Goal: Find specific page/section: Find specific page/section

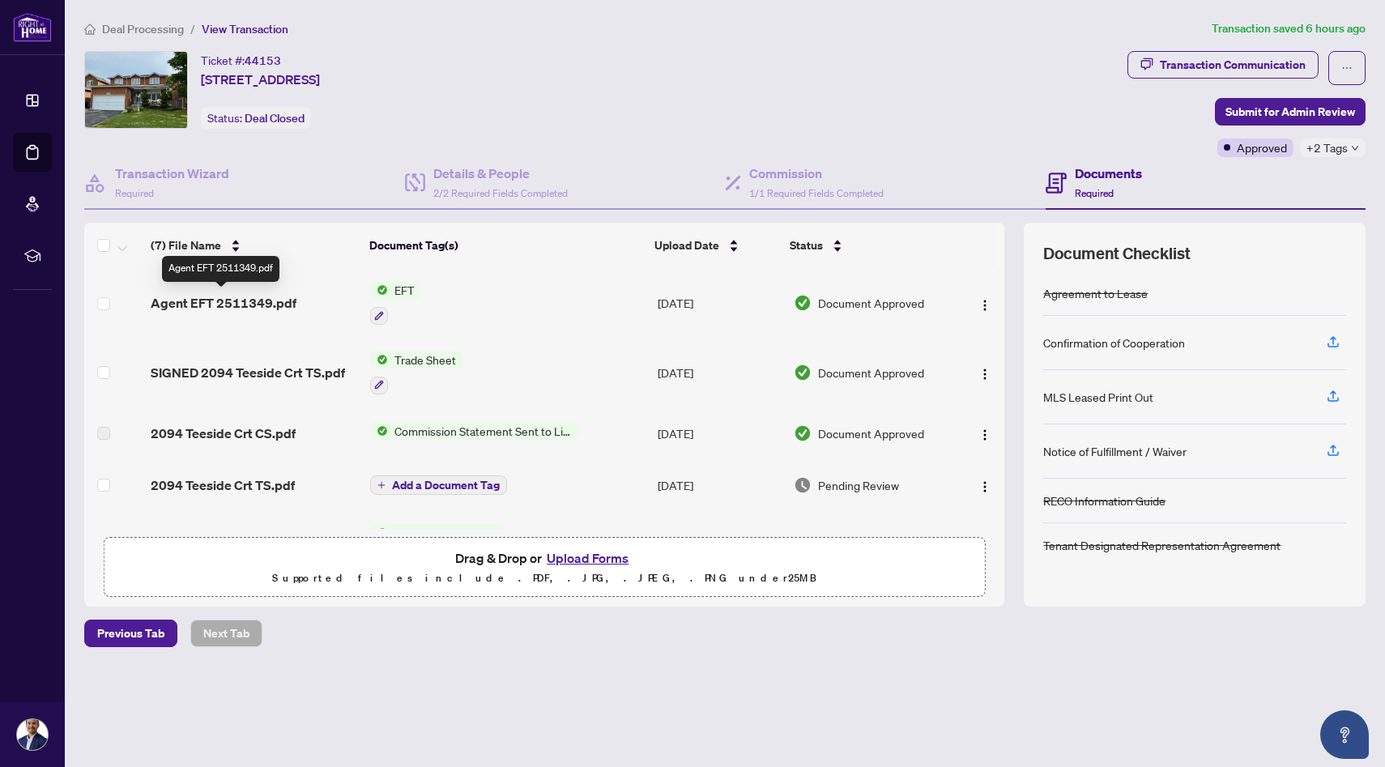
click at [251, 303] on span "Agent EFT 2511349.pdf" at bounding box center [224, 302] width 146 height 19
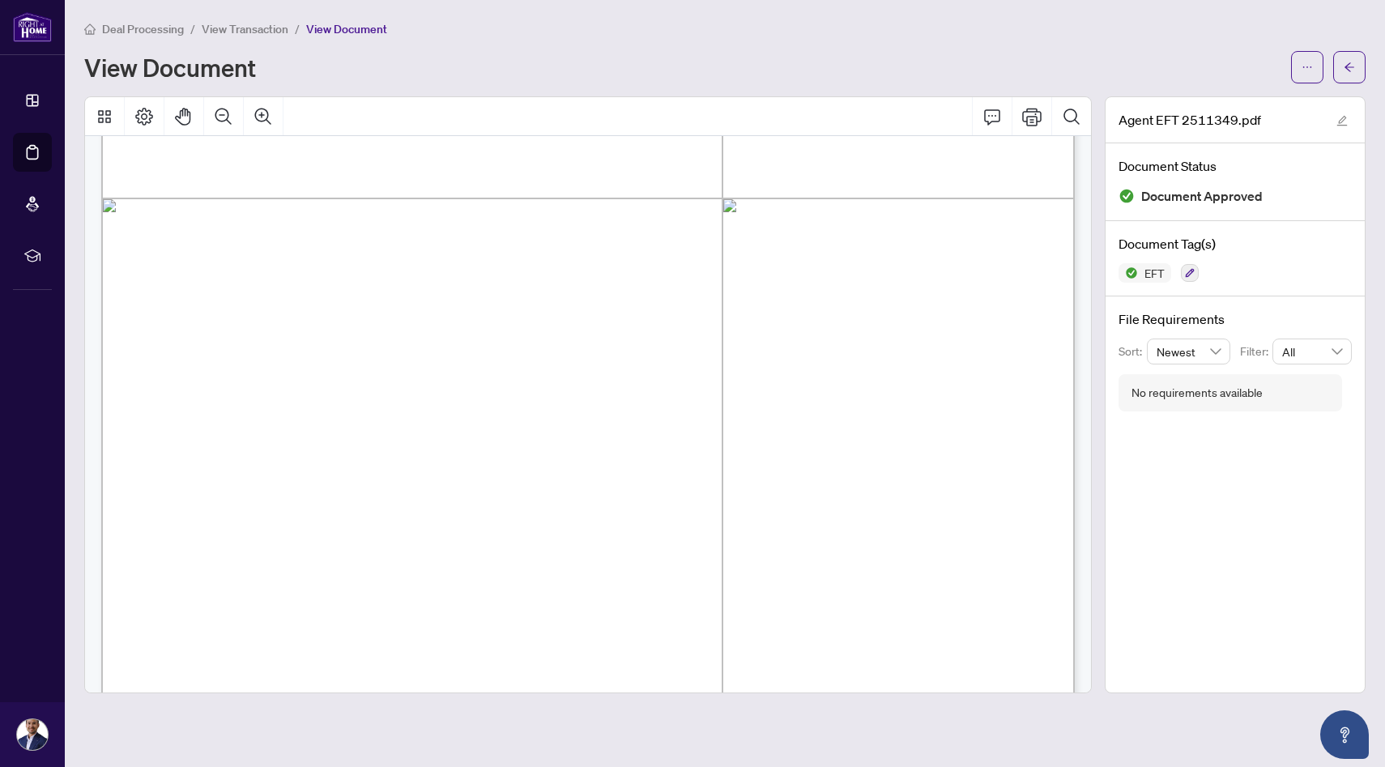
scroll to position [735, 0]
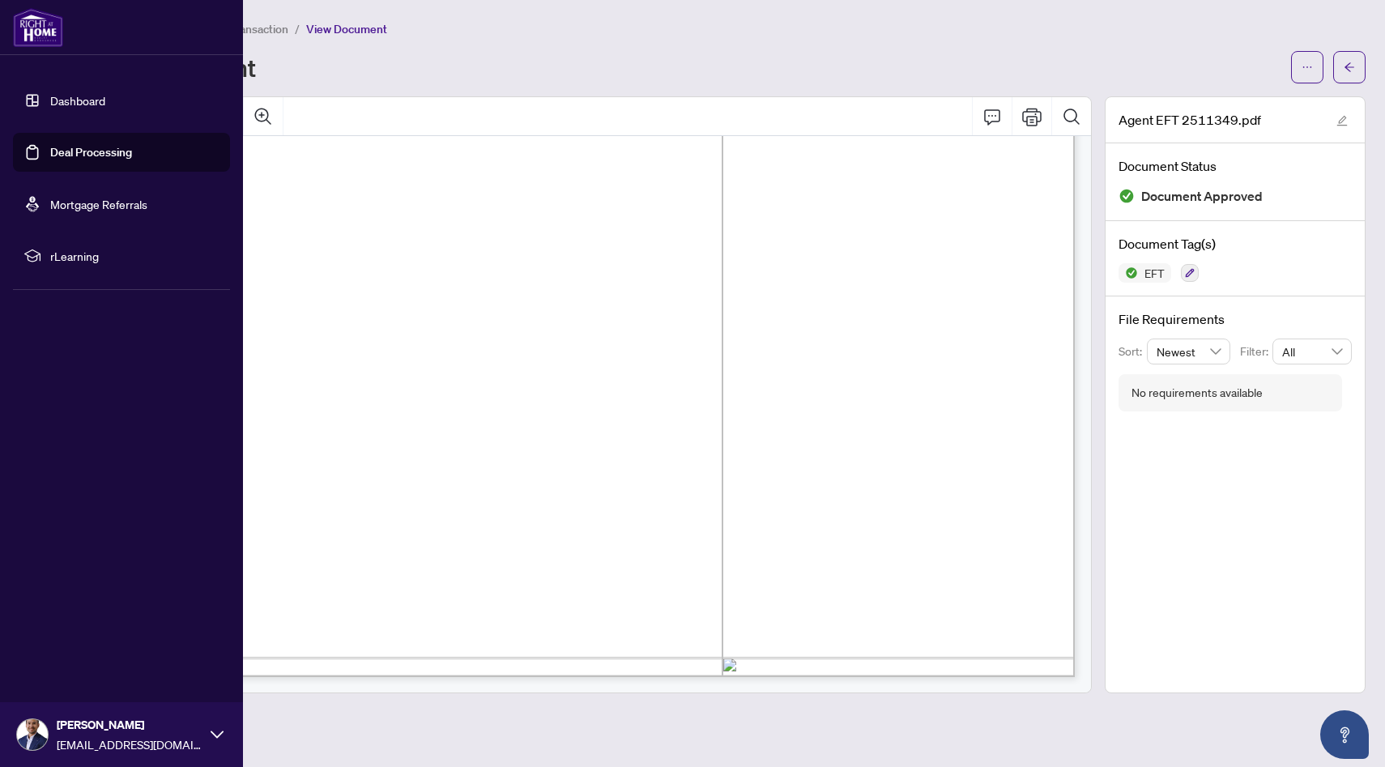
click at [62, 97] on link "Dashboard" at bounding box center [77, 100] width 55 height 15
